Goal: Information Seeking & Learning: Learn about a topic

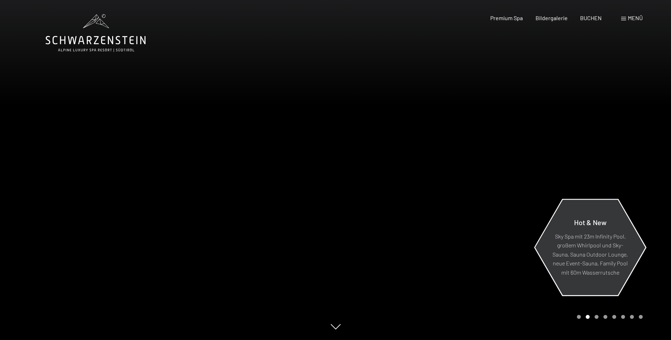
click at [573, 230] on div "Hot & New" at bounding box center [590, 225] width 77 height 14
click at [106, 40] on icon at bounding box center [96, 33] width 100 height 38
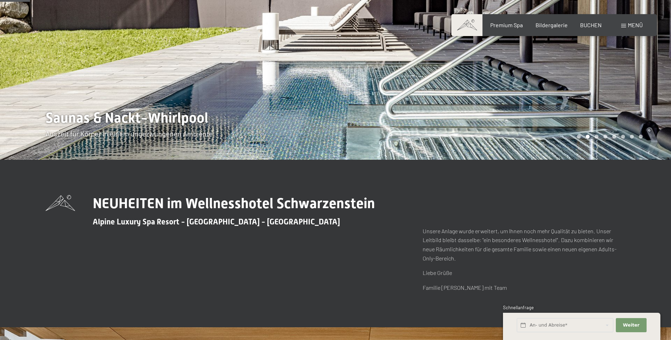
scroll to position [212, 0]
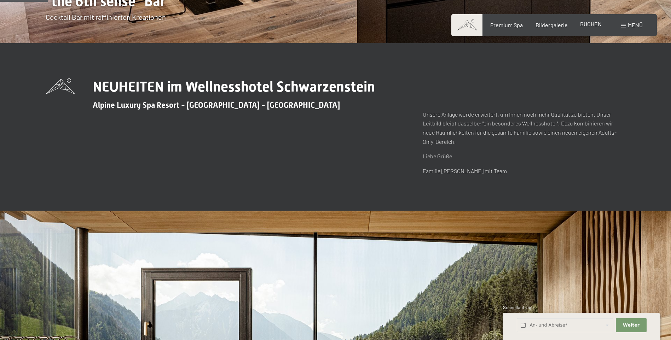
click at [589, 24] on span "BUCHEN" at bounding box center [591, 24] width 22 height 7
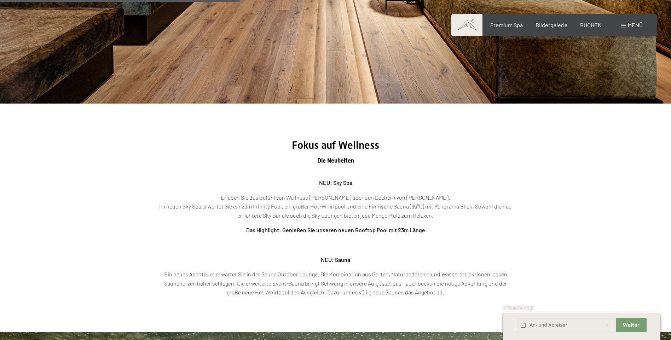
scroll to position [1096, 0]
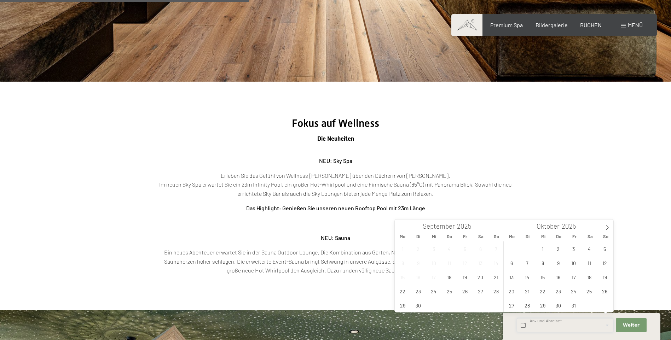
click at [548, 324] on input "text" at bounding box center [565, 325] width 97 height 15
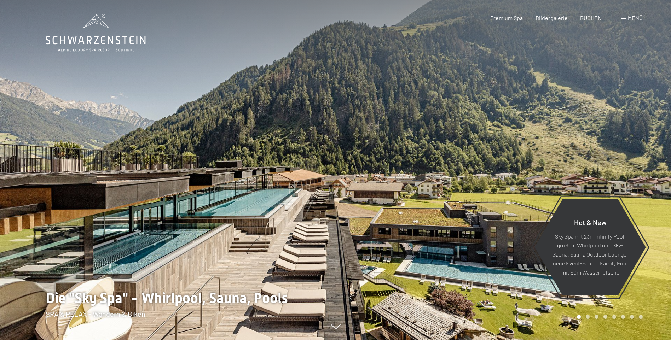
click at [104, 48] on icon at bounding box center [96, 33] width 100 height 38
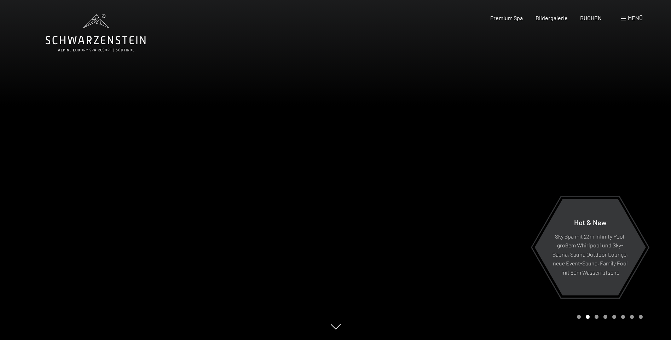
click at [634, 18] on span "Menü" at bounding box center [635, 18] width 15 height 7
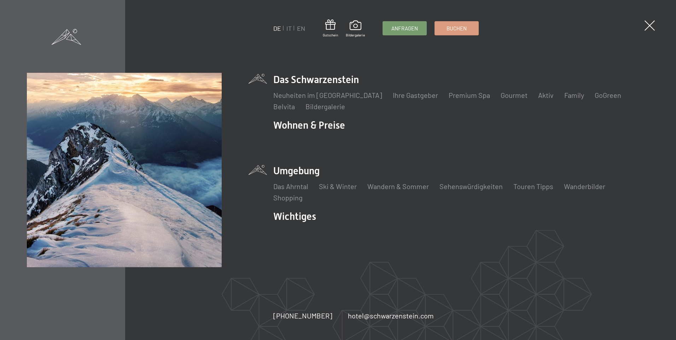
click at [299, 170] on li "Umgebung Das Ahrntal Ski & Winter Skifahren Skischule Wandern & Sommer Wandern …" at bounding box center [461, 183] width 376 height 39
click at [295, 187] on link "Das Ahrntal" at bounding box center [290, 186] width 35 height 8
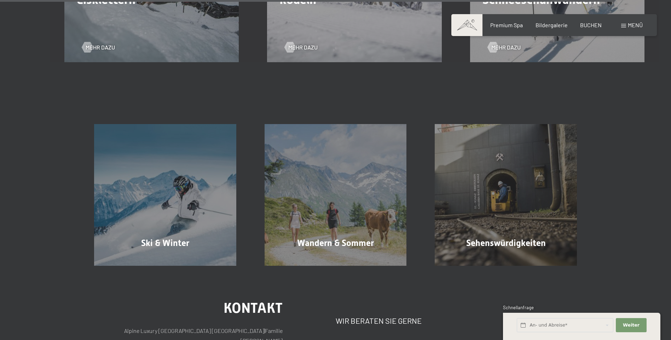
scroll to position [2334, 0]
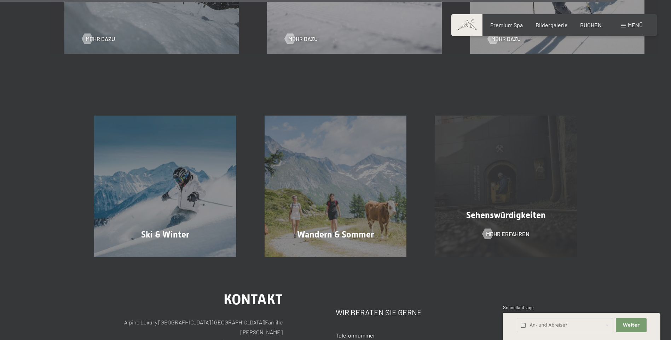
click at [491, 219] on span "Sehenswürdigkeiten" at bounding box center [506, 215] width 80 height 10
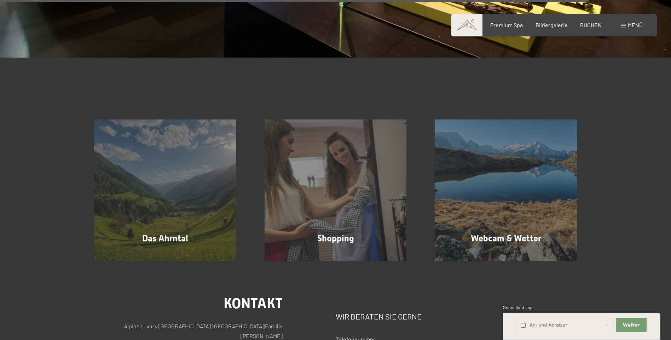
scroll to position [1627, 0]
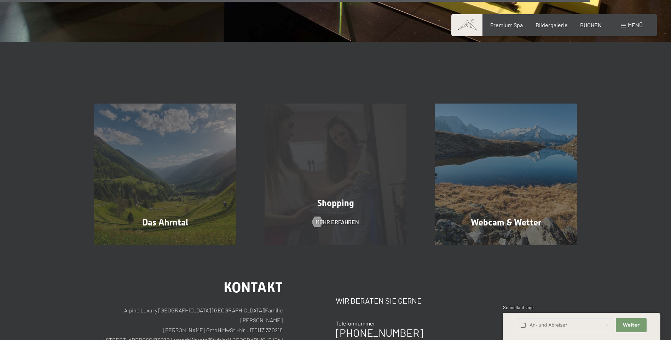
click at [346, 198] on span "Shopping" at bounding box center [335, 203] width 37 height 10
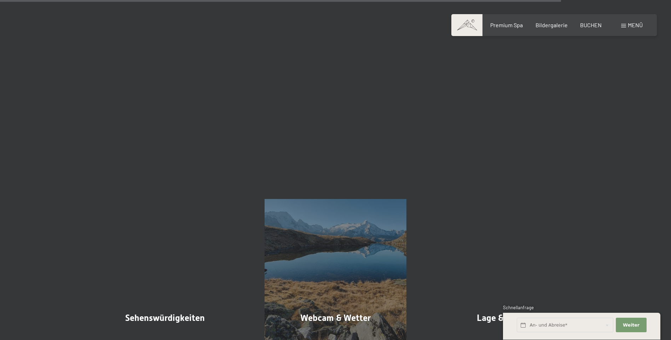
scroll to position [1273, 0]
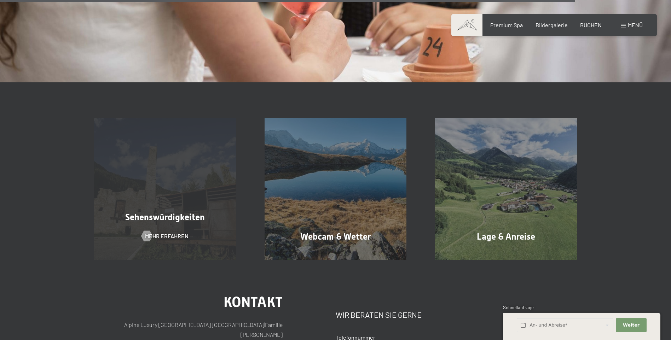
click at [168, 212] on span "Sehenswürdigkeiten" at bounding box center [165, 217] width 80 height 10
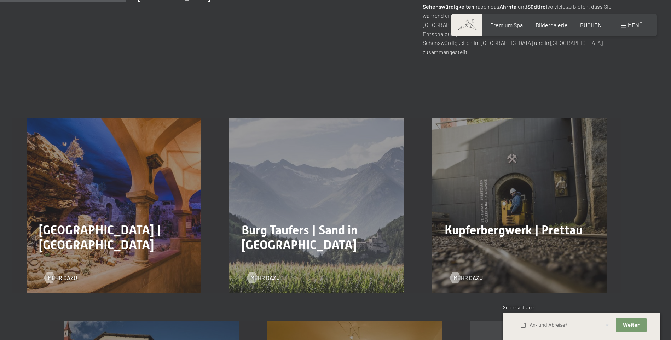
scroll to position [354, 0]
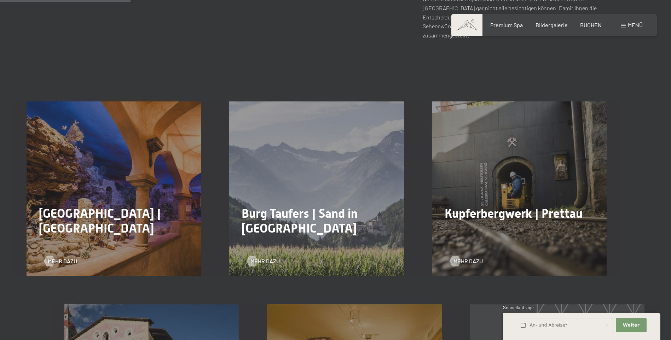
click at [343, 219] on h2 "Burg Taufers | Sand in Taufers" at bounding box center [317, 221] width 150 height 30
click at [262, 257] on span "Mehr dazu" at bounding box center [271, 261] width 29 height 8
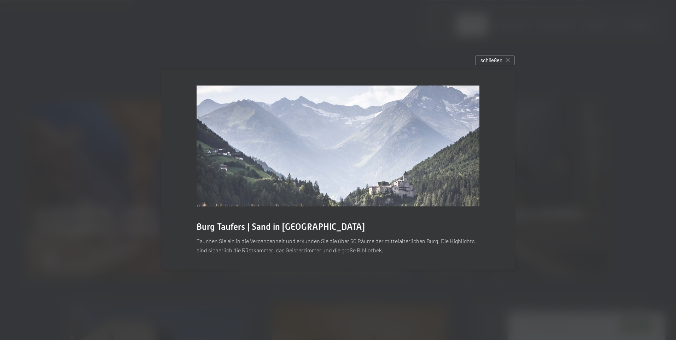
click at [378, 184] on img at bounding box center [338, 146] width 283 height 121
click at [509, 59] on icon at bounding box center [508, 60] width 4 height 4
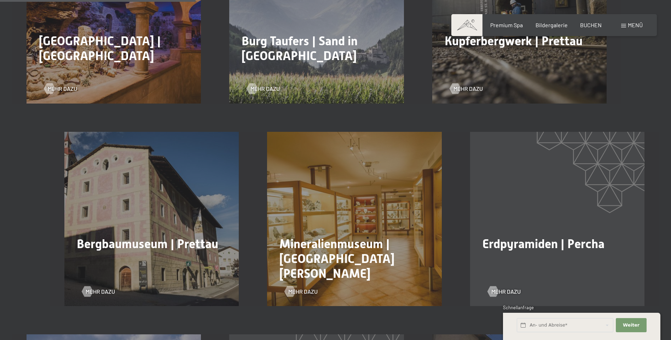
scroll to position [531, 0]
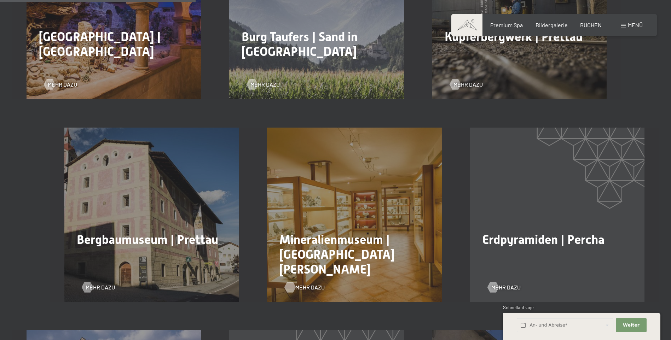
click at [293, 282] on div at bounding box center [290, 287] width 6 height 11
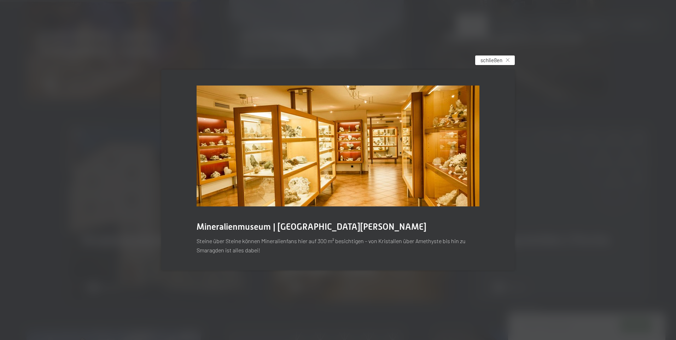
click at [508, 59] on icon at bounding box center [508, 60] width 4 height 4
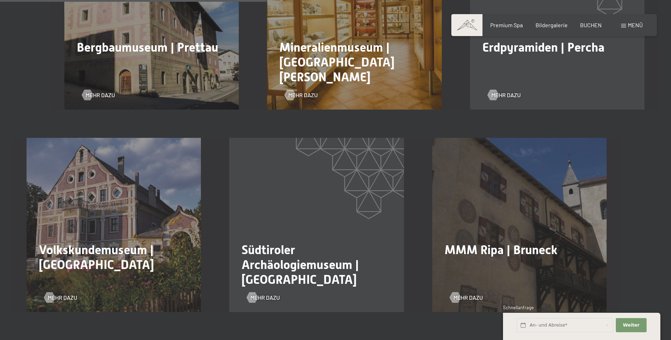
scroll to position [743, 0]
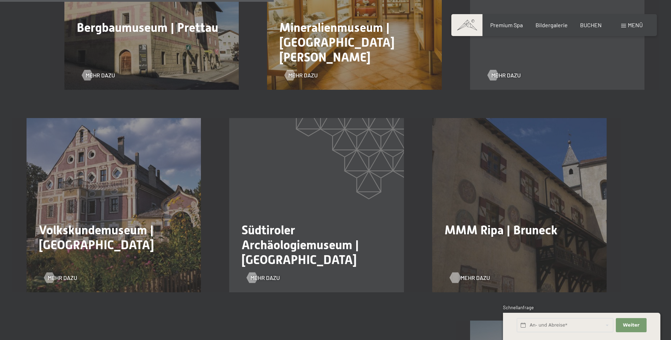
click at [457, 273] on div at bounding box center [455, 278] width 6 height 11
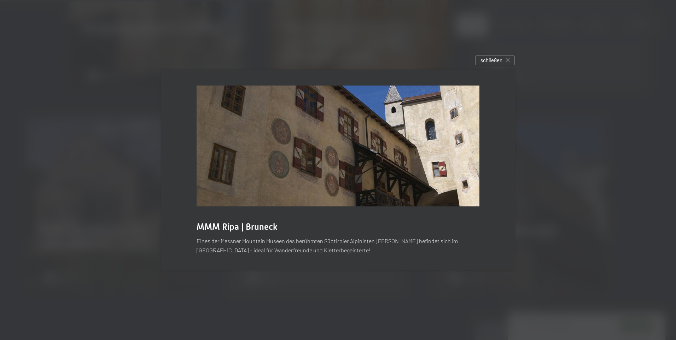
click at [388, 169] on img at bounding box center [338, 146] width 283 height 121
click at [506, 58] on icon at bounding box center [508, 60] width 4 height 4
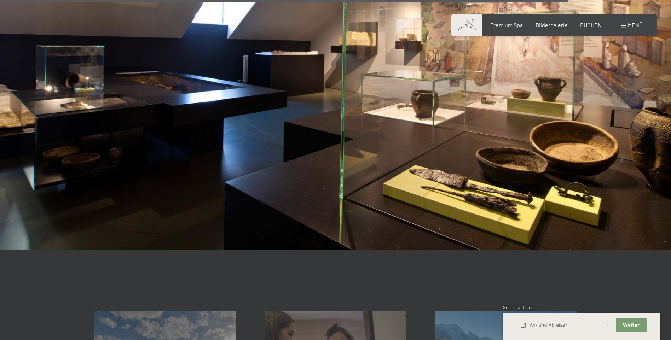
scroll to position [1592, 0]
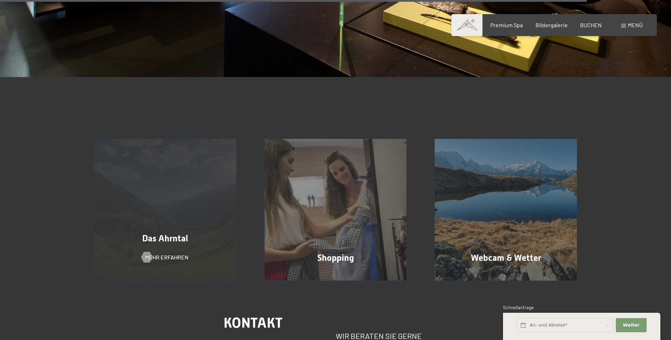
click at [175, 233] on span "Das Ahrntal" at bounding box center [165, 238] width 46 height 10
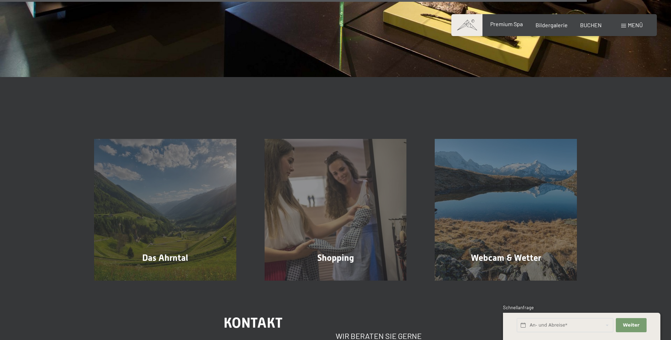
click at [512, 23] on span "Premium Spa" at bounding box center [506, 24] width 33 height 7
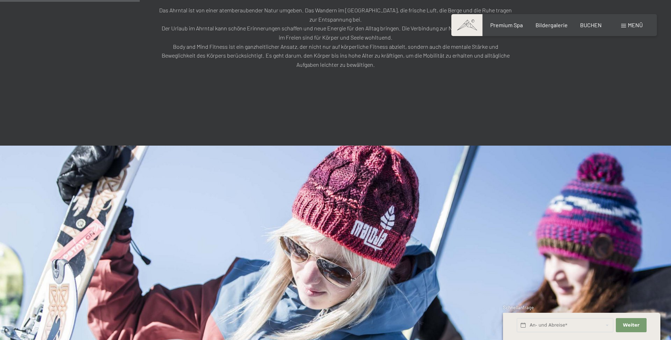
scroll to position [531, 0]
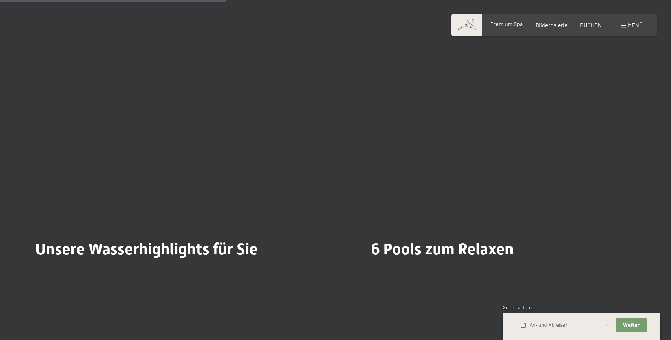
scroll to position [1768, 0]
